Goal: Task Accomplishment & Management: Manage account settings

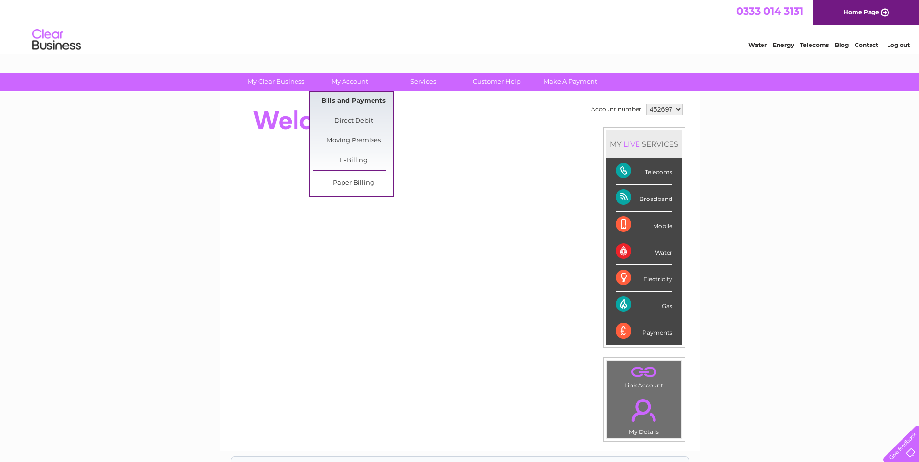
click at [364, 97] on link "Bills and Payments" at bounding box center [353, 101] width 80 height 19
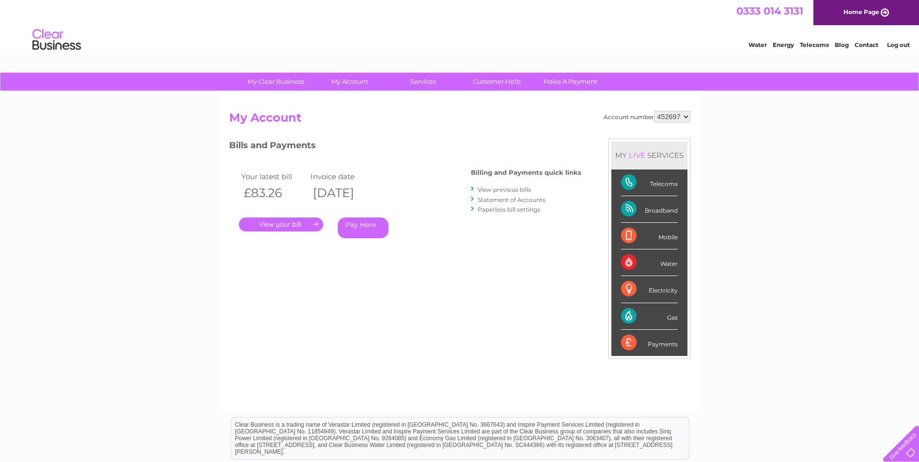
click at [301, 224] on link "." at bounding box center [281, 224] width 84 height 14
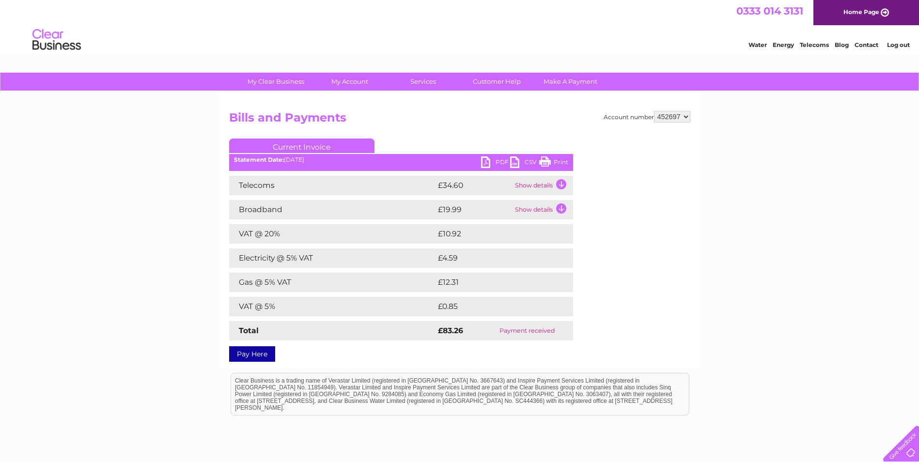
click at [497, 159] on link "PDF" at bounding box center [495, 163] width 29 height 14
